Goal: Information Seeking & Learning: Learn about a topic

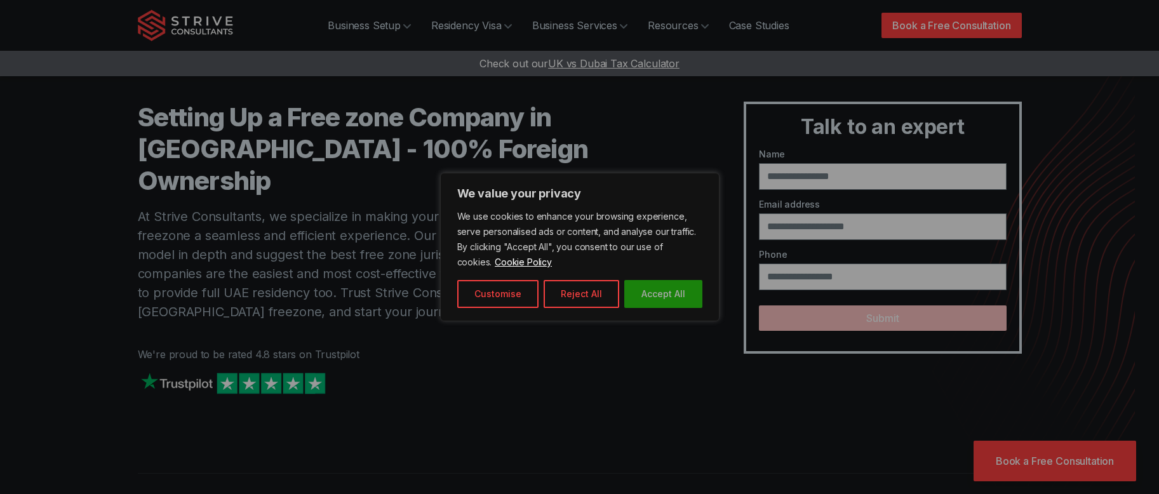
click at [653, 298] on button "Accept All" at bounding box center [663, 294] width 78 height 28
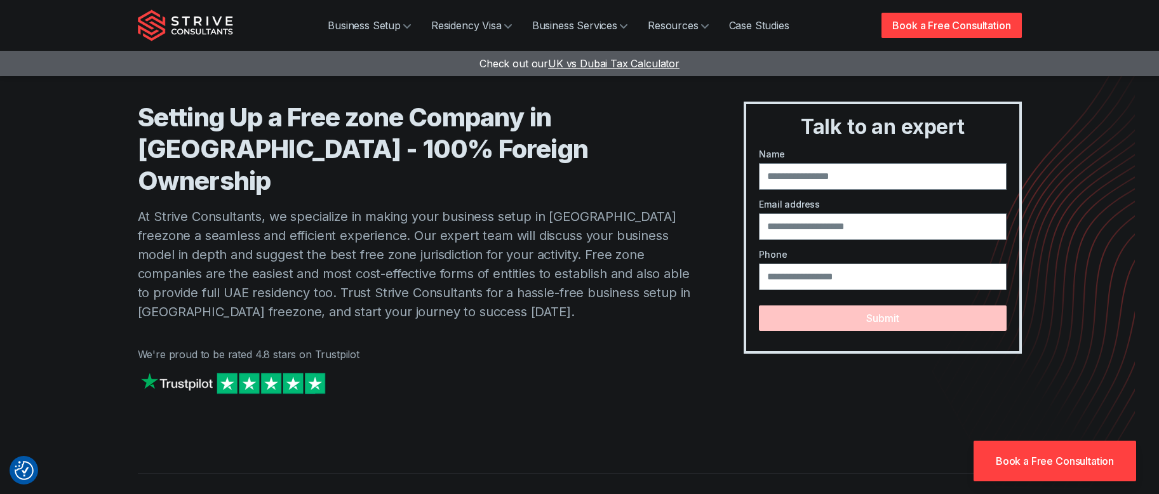
click at [247, 370] on img at bounding box center [233, 383] width 190 height 27
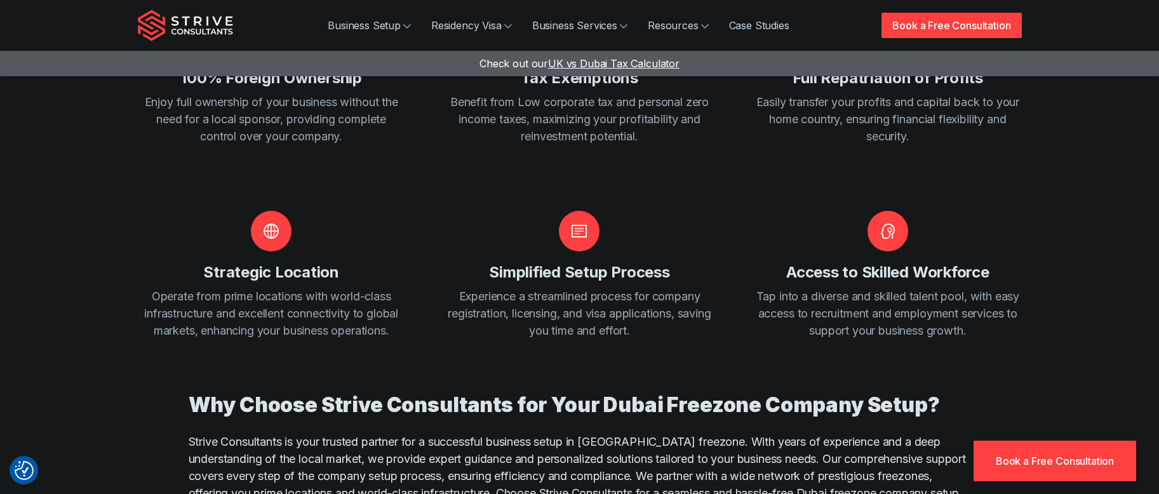
scroll to position [1693, 0]
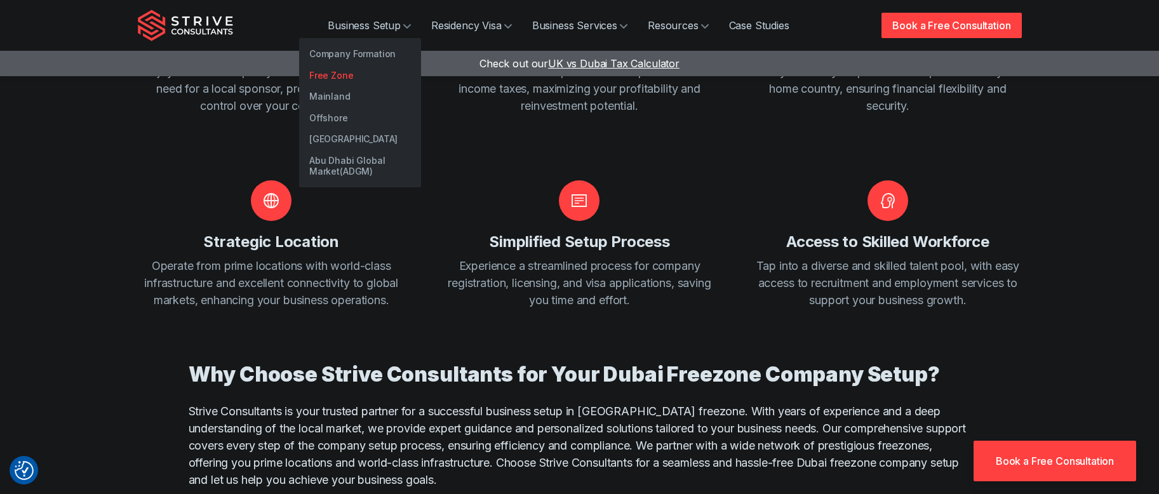
click at [353, 72] on link "Free Zone" at bounding box center [360, 76] width 122 height 22
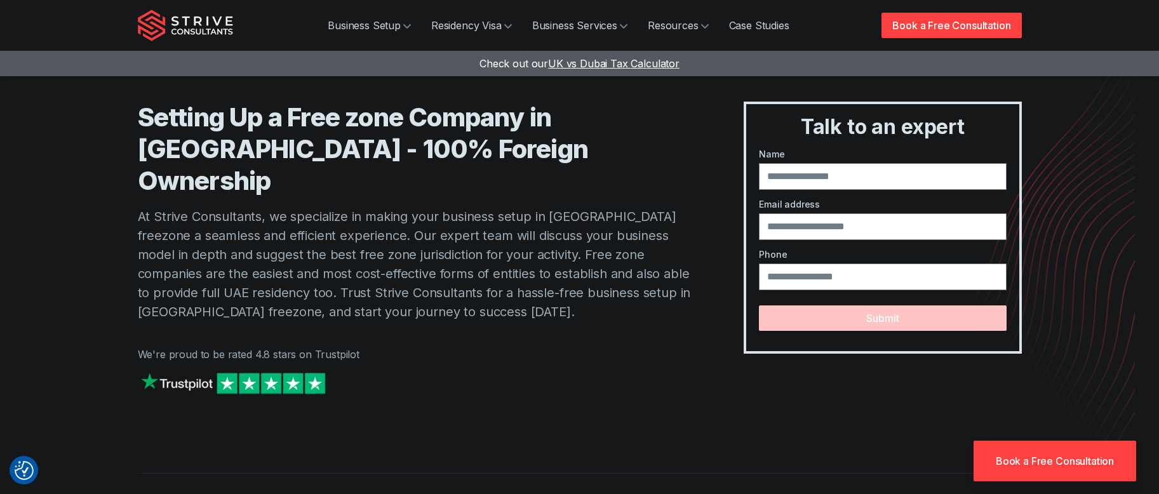
click at [294, 370] on img at bounding box center [233, 383] width 190 height 27
